Goal: Task Accomplishment & Management: Complete application form

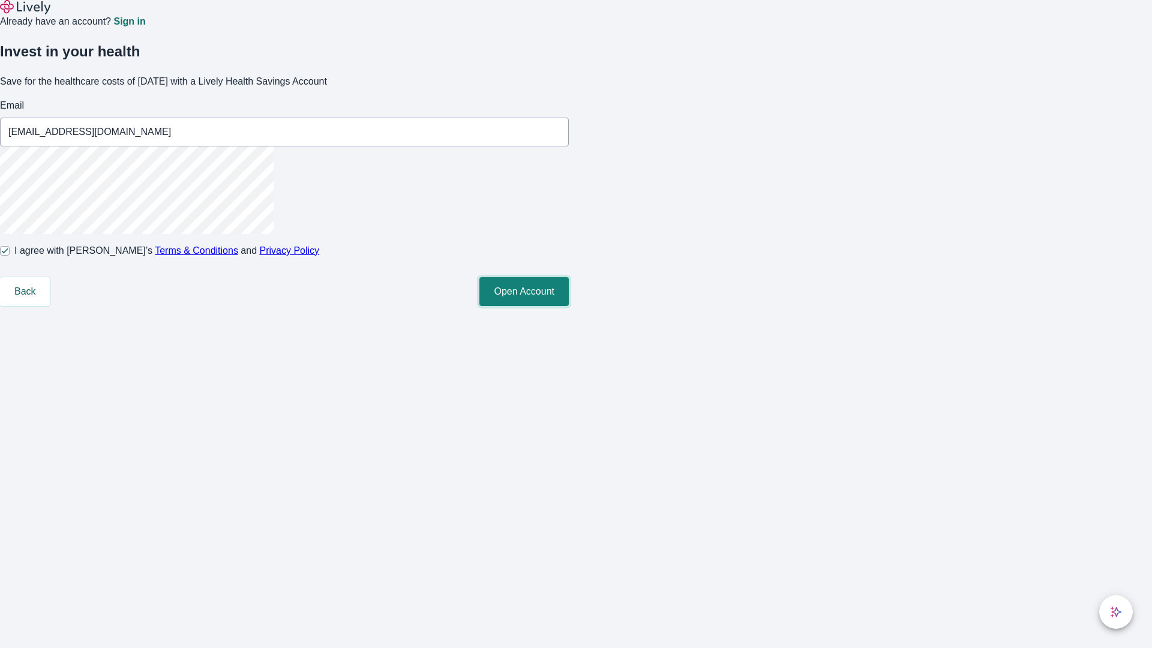
click at [569, 306] on button "Open Account" at bounding box center [524, 291] width 89 height 29
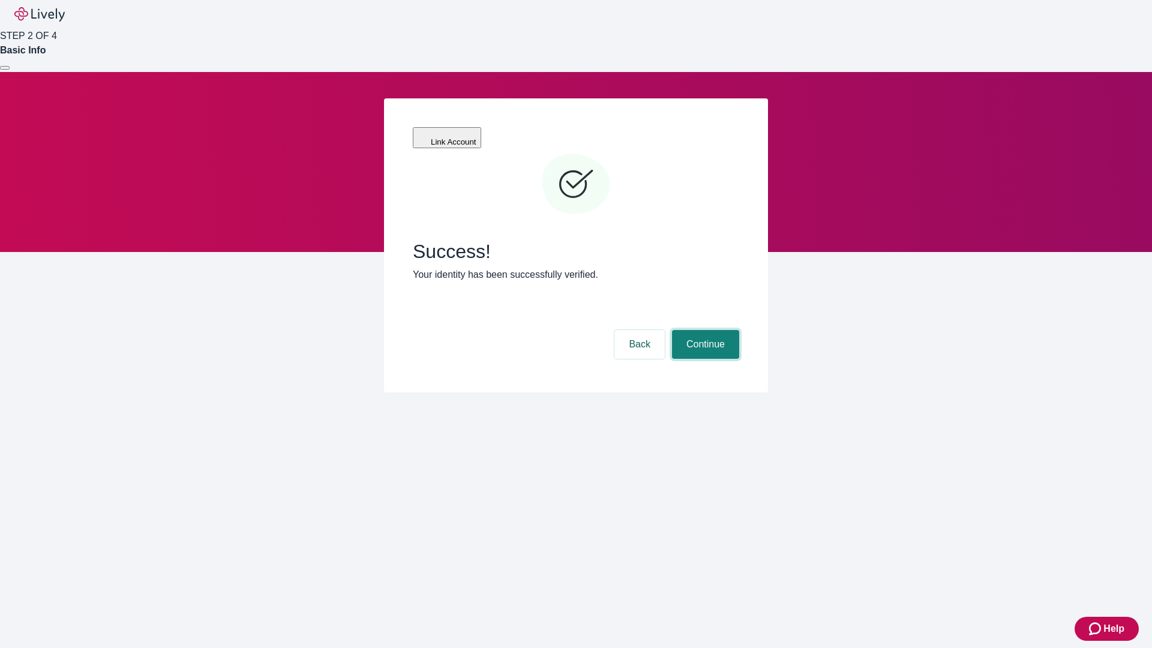
click at [704, 330] on button "Continue" at bounding box center [705, 344] width 67 height 29
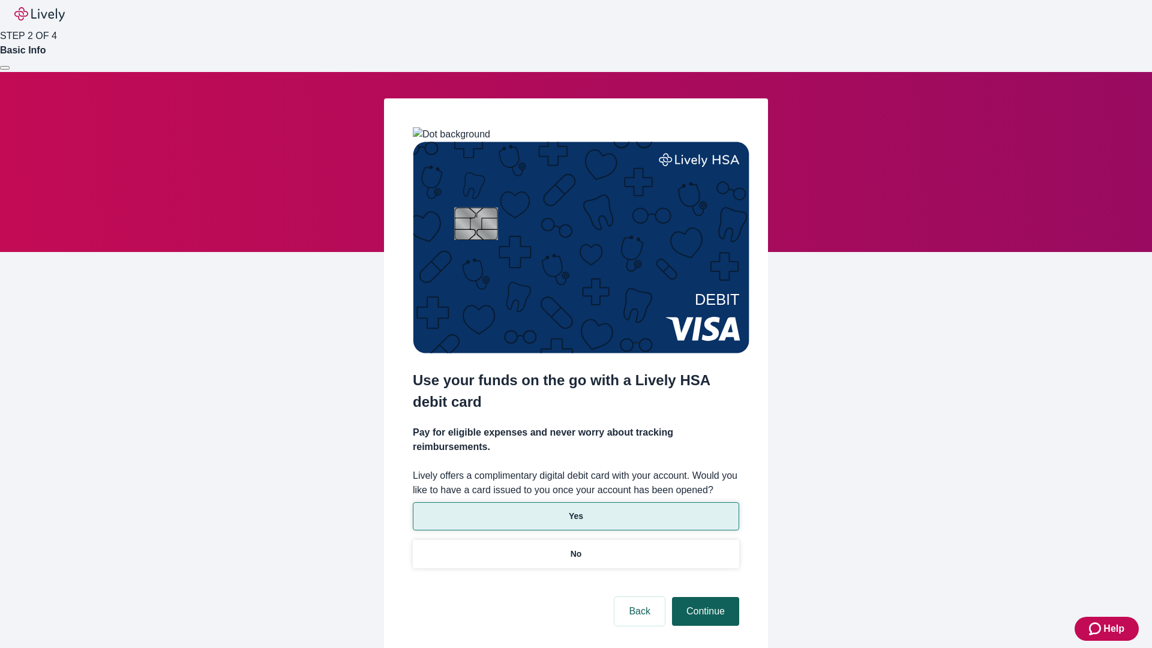
click at [576, 510] on p "Yes" at bounding box center [576, 516] width 14 height 13
click at [704, 597] on button "Continue" at bounding box center [705, 611] width 67 height 29
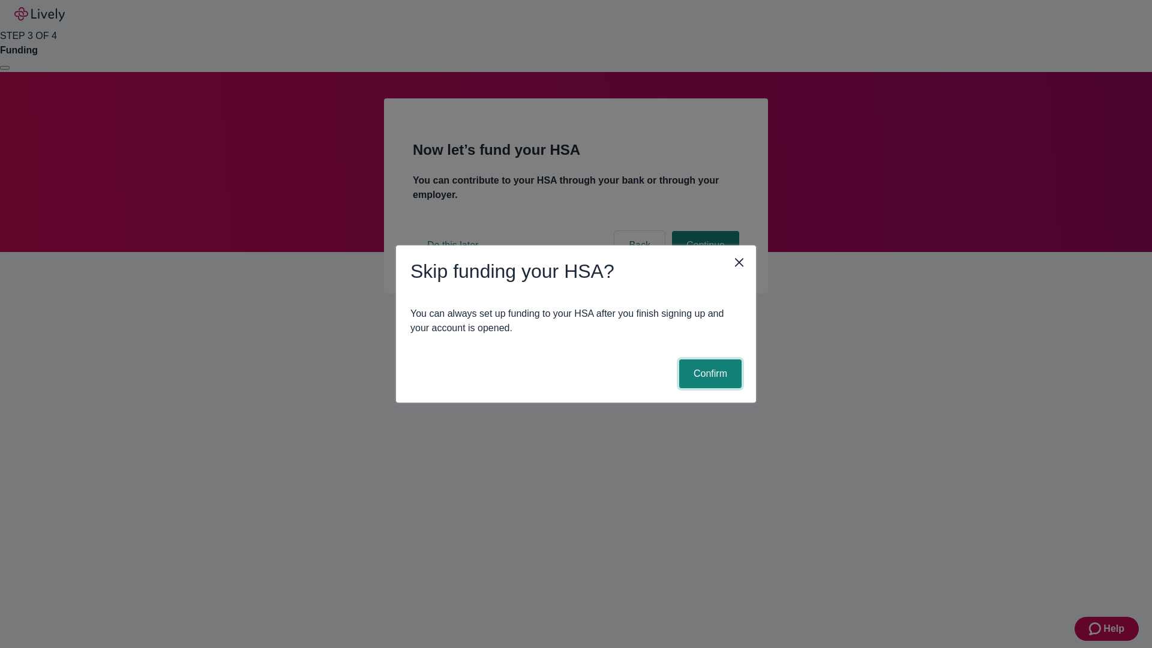
click at [709, 374] on button "Confirm" at bounding box center [710, 374] width 62 height 29
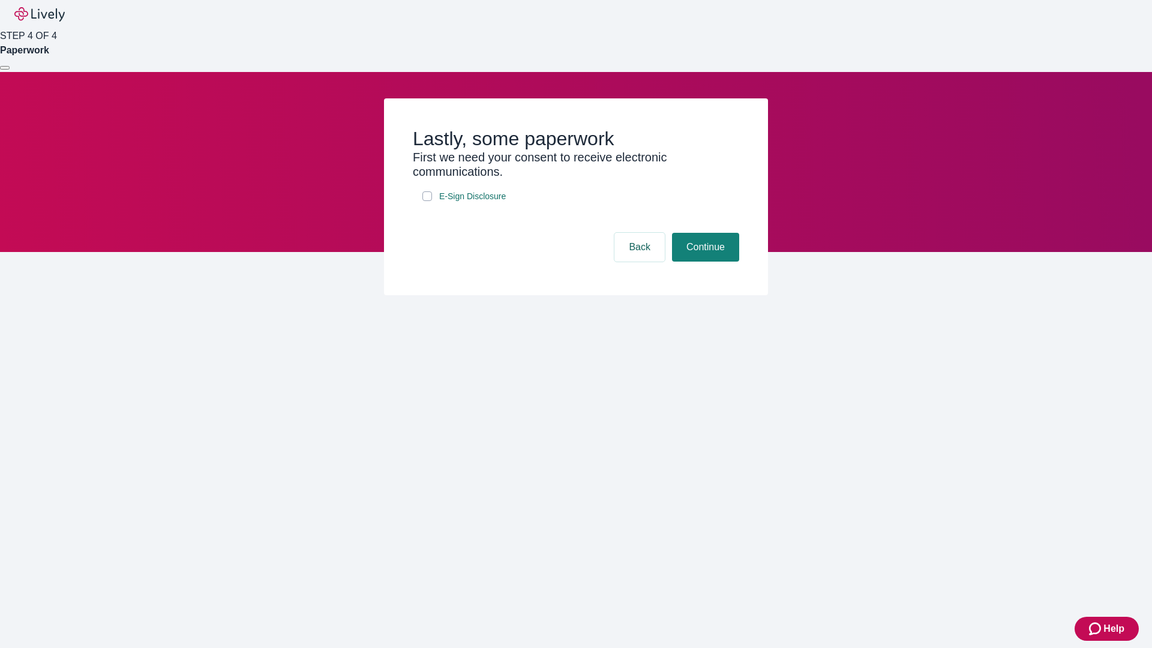
click at [427, 201] on input "E-Sign Disclosure" at bounding box center [428, 196] width 10 height 10
checkbox input "true"
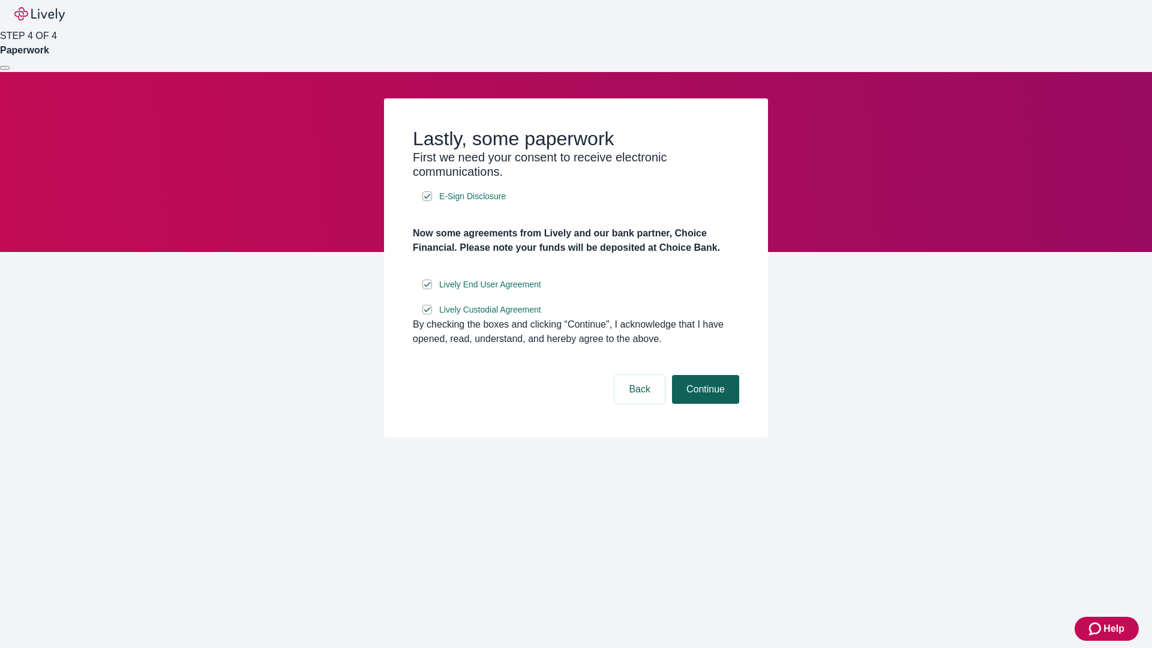
click at [704, 404] on button "Continue" at bounding box center [705, 389] width 67 height 29
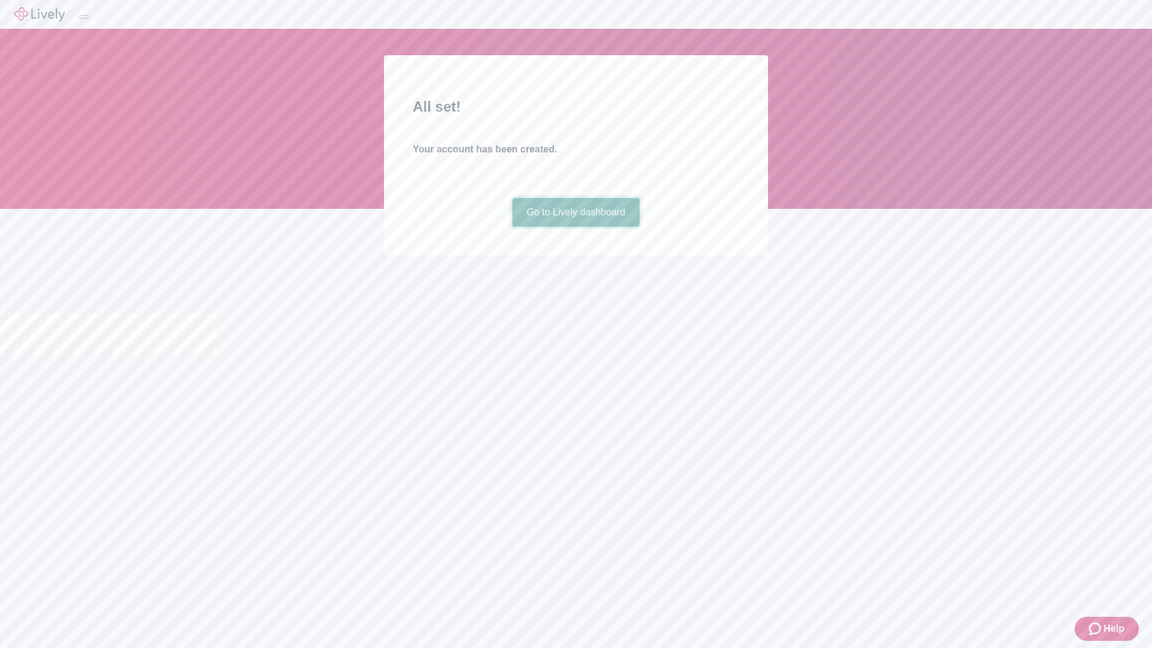
click at [576, 227] on link "Go to Lively dashboard" at bounding box center [577, 212] width 128 height 29
